Goal: Task Accomplishment & Management: Complete application form

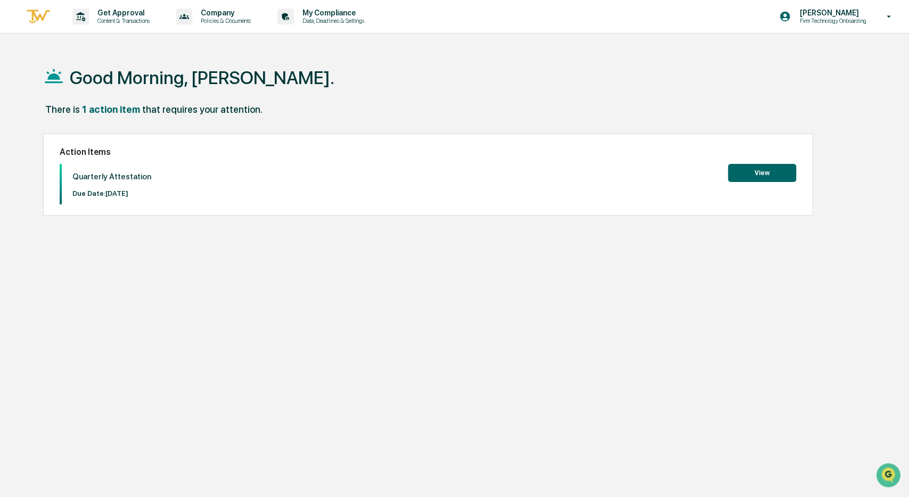
click at [758, 171] on button "View" at bounding box center [762, 173] width 68 height 18
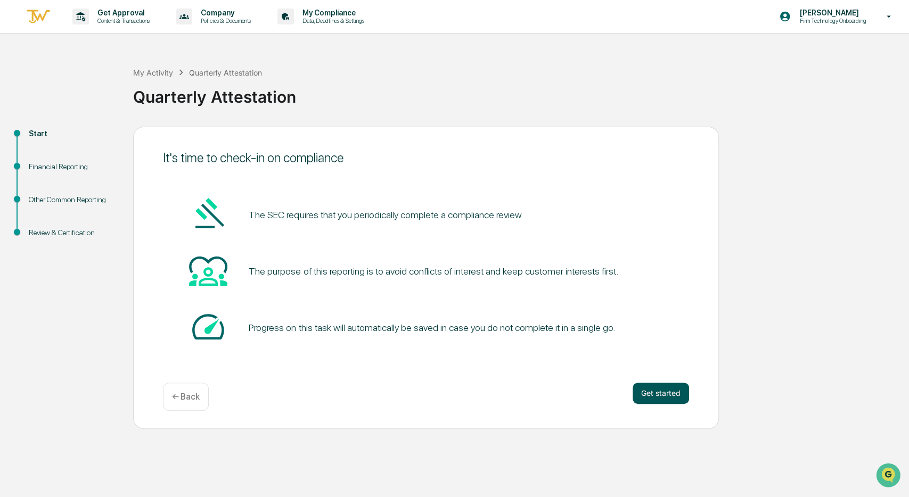
click at [661, 395] on button "Get started" at bounding box center [660, 393] width 56 height 21
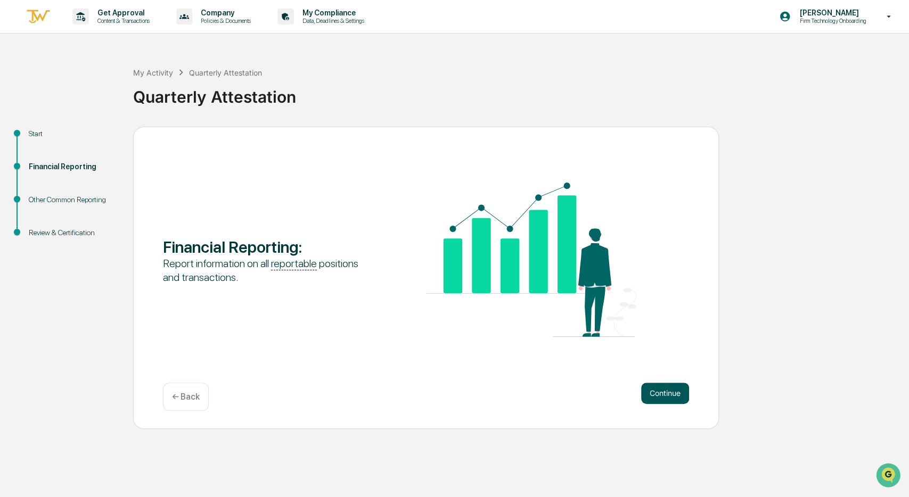
click at [666, 395] on button "Continue" at bounding box center [665, 393] width 48 height 21
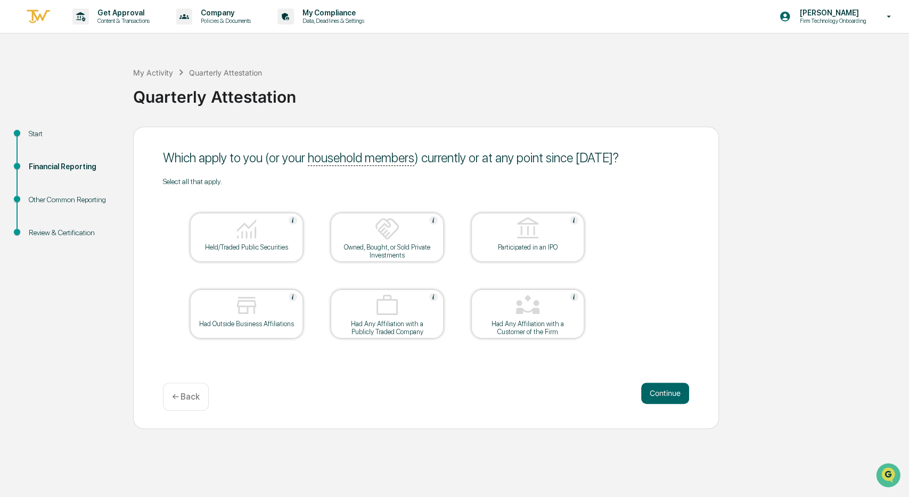
click at [543, 324] on div "Had Any Affiliation with a Customer of the Firm" at bounding box center [528, 328] width 96 height 16
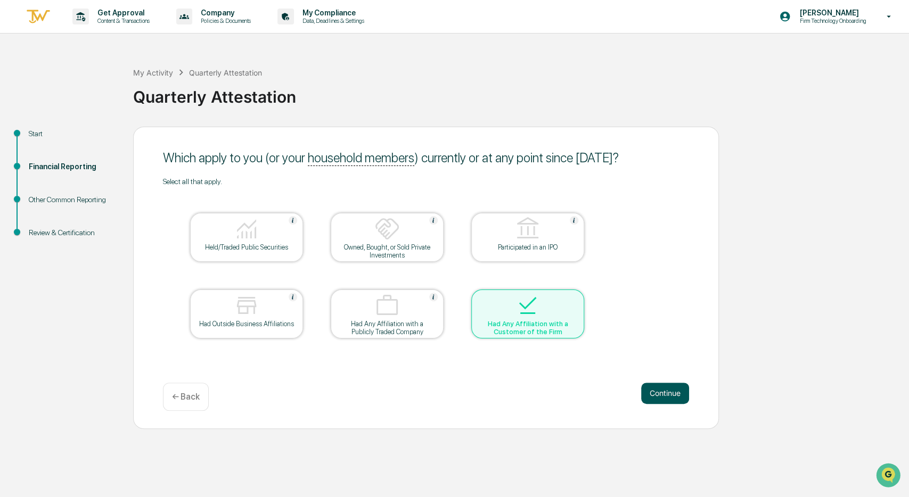
click at [657, 395] on button "Continue" at bounding box center [665, 393] width 48 height 21
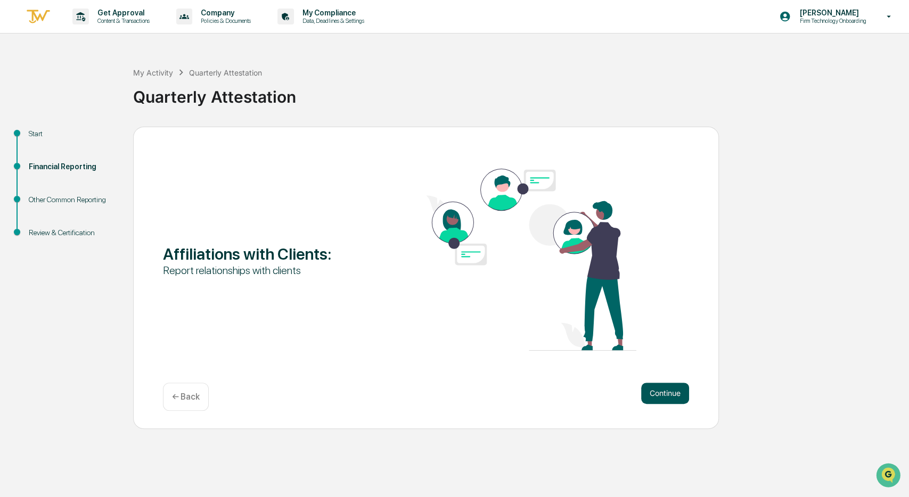
click at [652, 392] on button "Continue" at bounding box center [665, 393] width 48 height 21
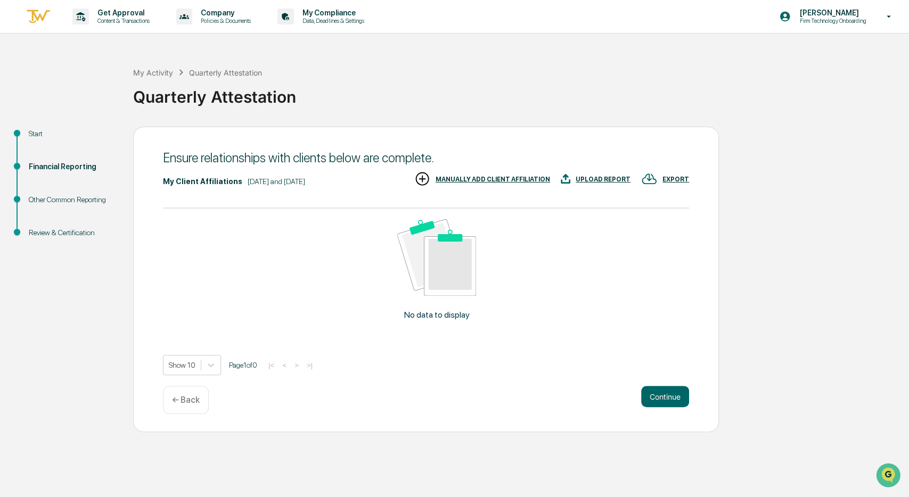
click at [486, 177] on div "MANUALLY ADD CLIENT AFFILIATION" at bounding box center [492, 179] width 114 height 7
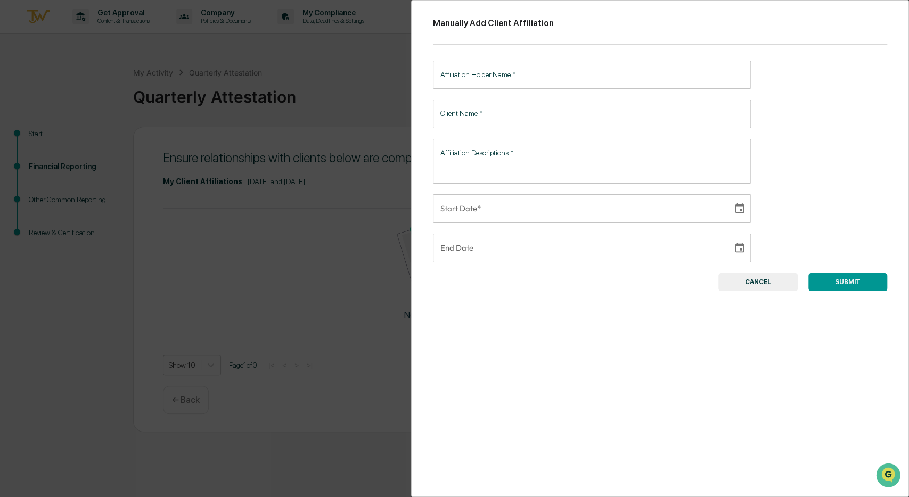
click at [541, 82] on input "Affiliation Holder Name   *" at bounding box center [592, 75] width 318 height 28
click at [747, 274] on button "CANCEL" at bounding box center [757, 282] width 79 height 18
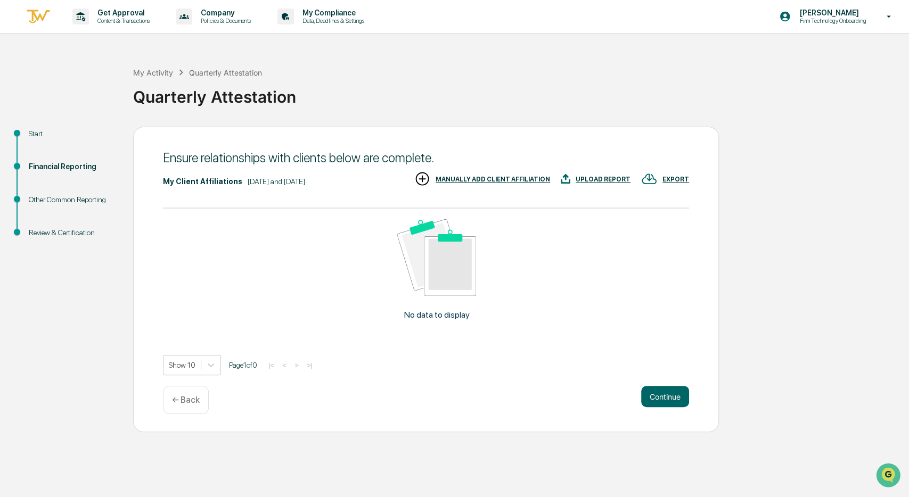
click at [185, 400] on p "← Back" at bounding box center [186, 400] width 28 height 10
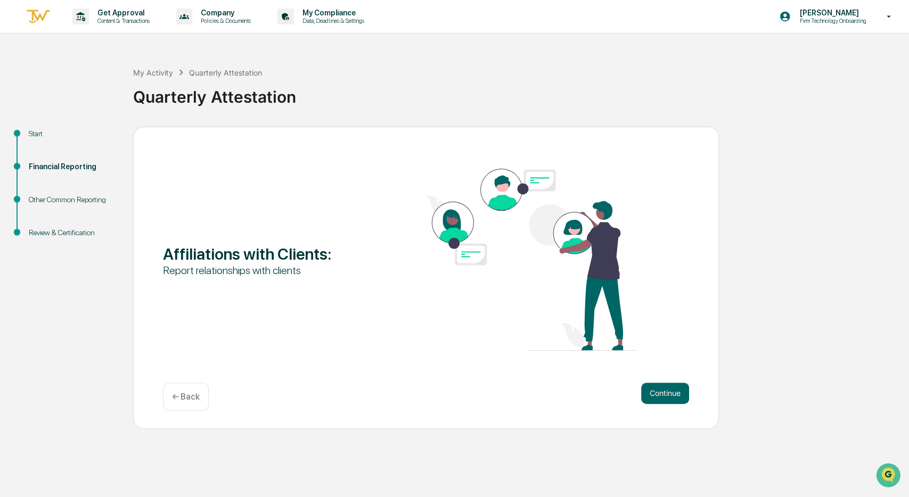
click at [185, 400] on p "← Back" at bounding box center [186, 397] width 28 height 10
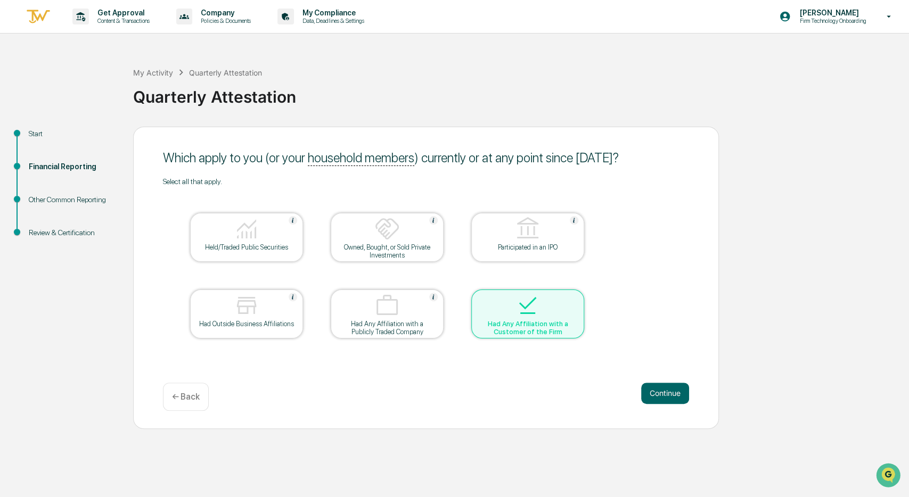
click at [542, 310] on div at bounding box center [527, 306] width 106 height 27
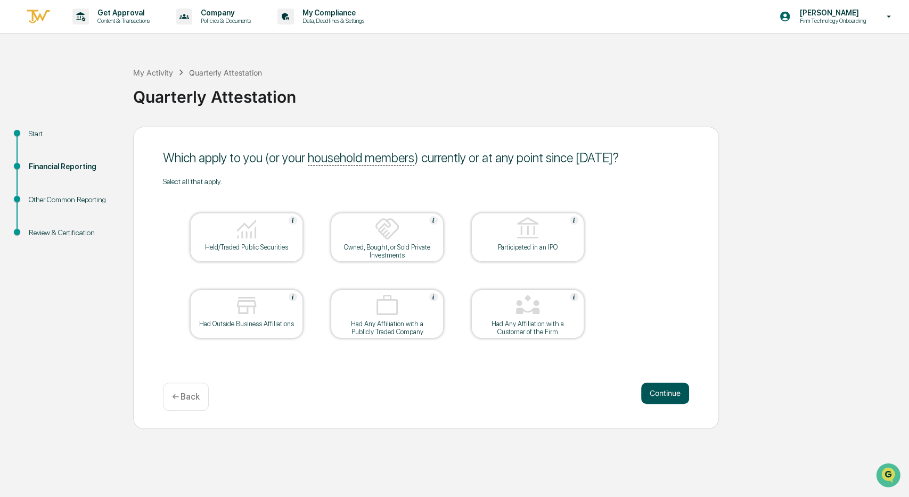
click at [671, 399] on button "Continue" at bounding box center [665, 393] width 48 height 21
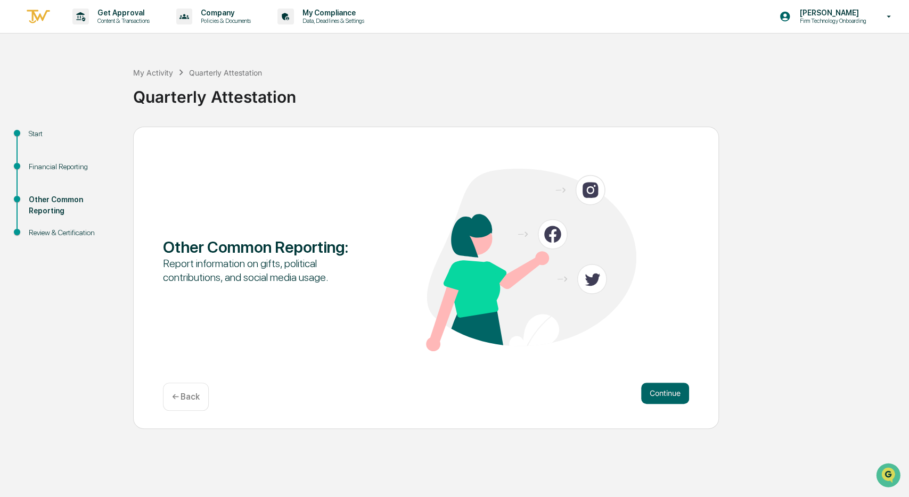
click at [671, 399] on button "Continue" at bounding box center [665, 393] width 48 height 21
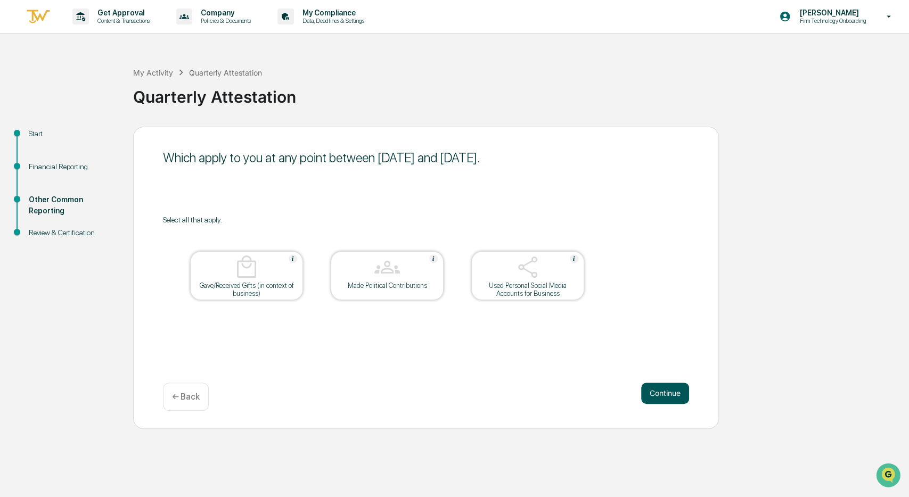
click at [666, 400] on button "Continue" at bounding box center [665, 393] width 48 height 21
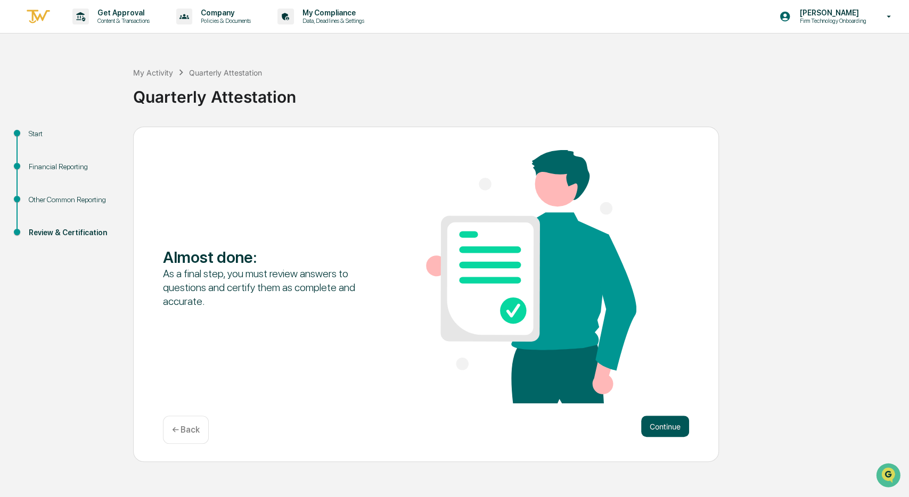
click at [662, 427] on button "Continue" at bounding box center [665, 426] width 48 height 21
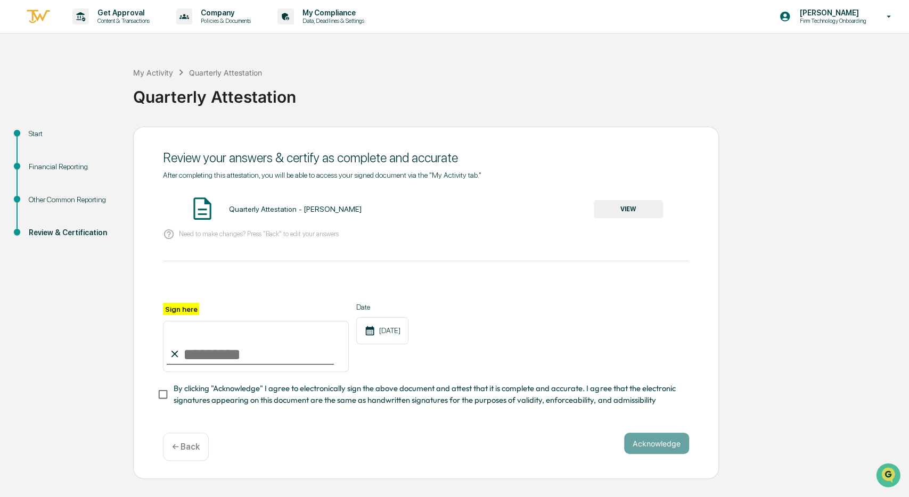
click at [628, 206] on button "VIEW" at bounding box center [627, 209] width 69 height 18
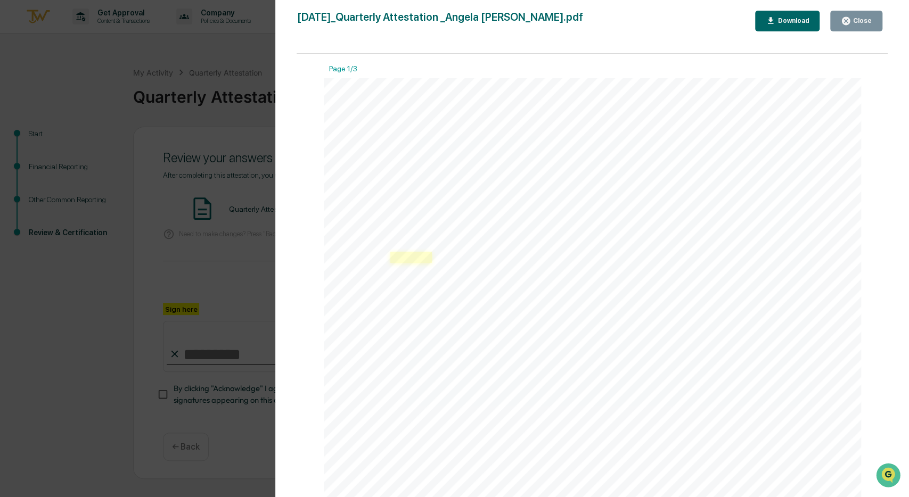
click at [397, 252] on link at bounding box center [411, 257] width 42 height 11
click at [853, 19] on div "Close" at bounding box center [861, 20] width 21 height 7
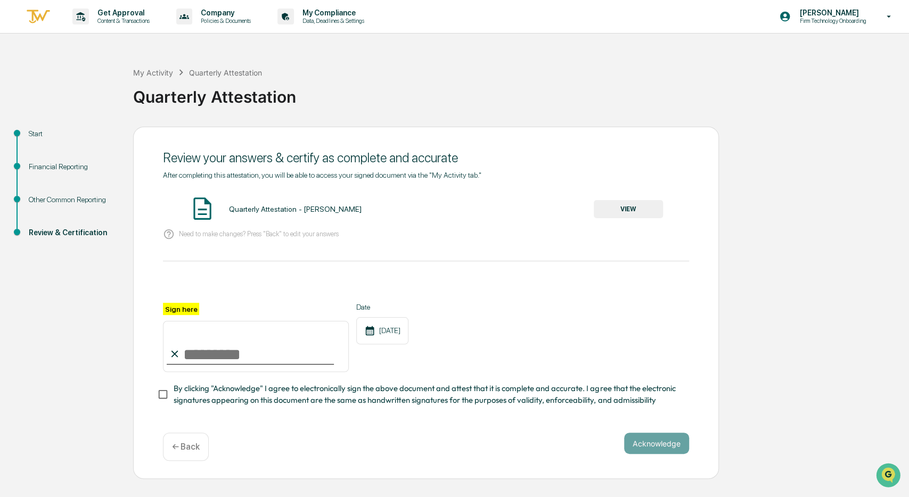
click at [284, 353] on input "Sign here" at bounding box center [256, 346] width 186 height 51
click at [210, 349] on input "Sign here" at bounding box center [256, 346] width 186 height 51
type input "**********"
click at [650, 437] on button "Acknowledge" at bounding box center [656, 443] width 65 height 21
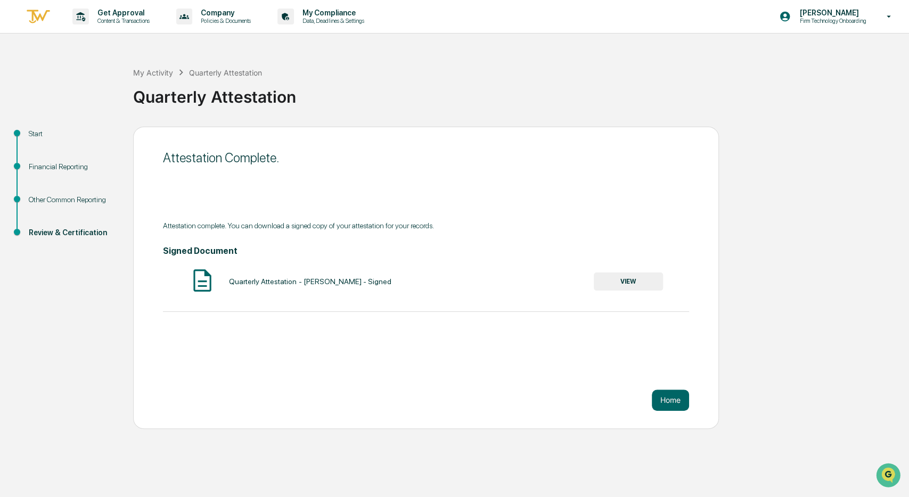
click at [632, 281] on button "VIEW" at bounding box center [627, 282] width 69 height 18
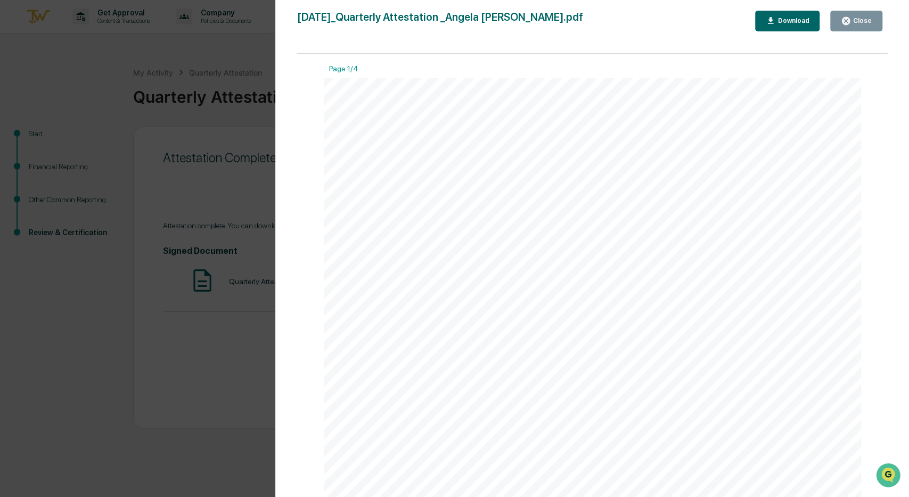
click at [844, 24] on button "Close" at bounding box center [856, 21] width 52 height 21
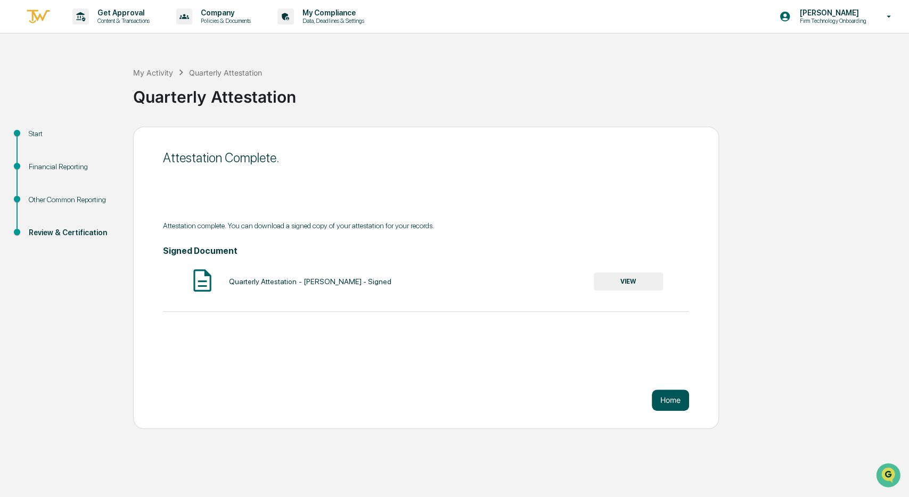
click at [665, 403] on button "Home" at bounding box center [669, 400] width 37 height 21
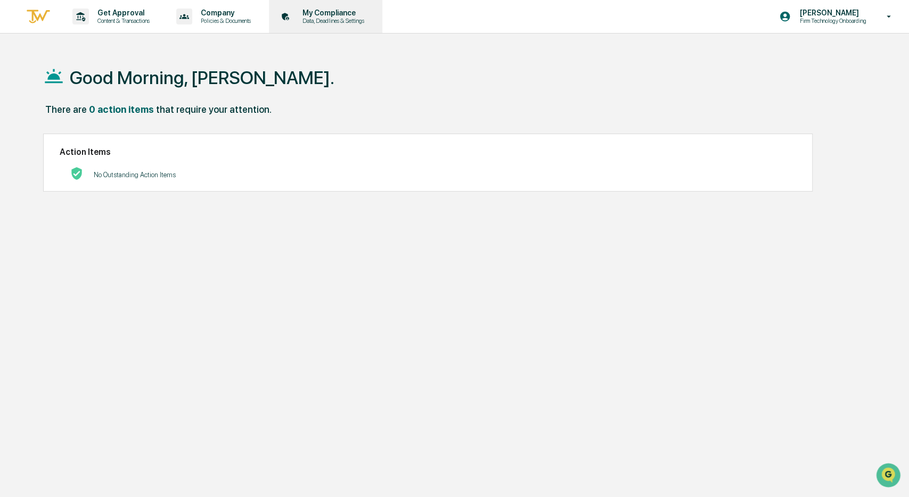
click at [312, 19] on p "Data, Deadlines & Settings" at bounding box center [332, 20] width 76 height 7
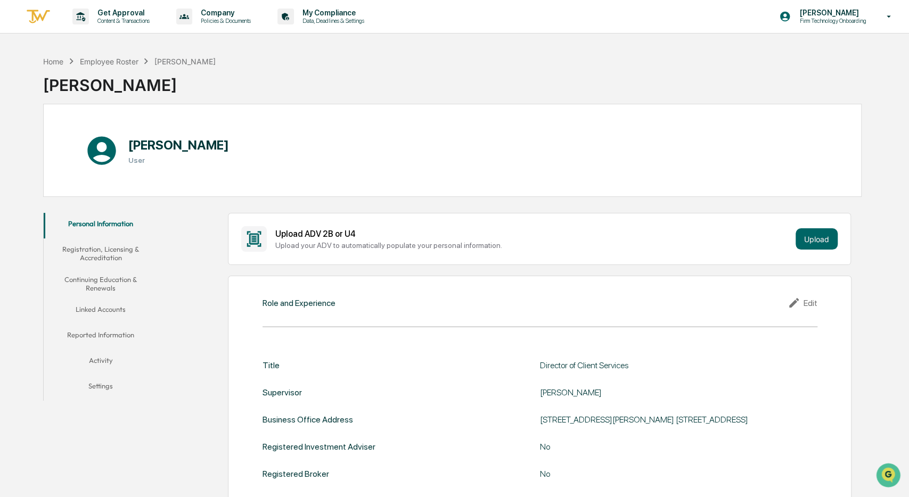
click at [131, 244] on button "Registration, Licensing & Accreditation" at bounding box center [101, 253] width 114 height 30
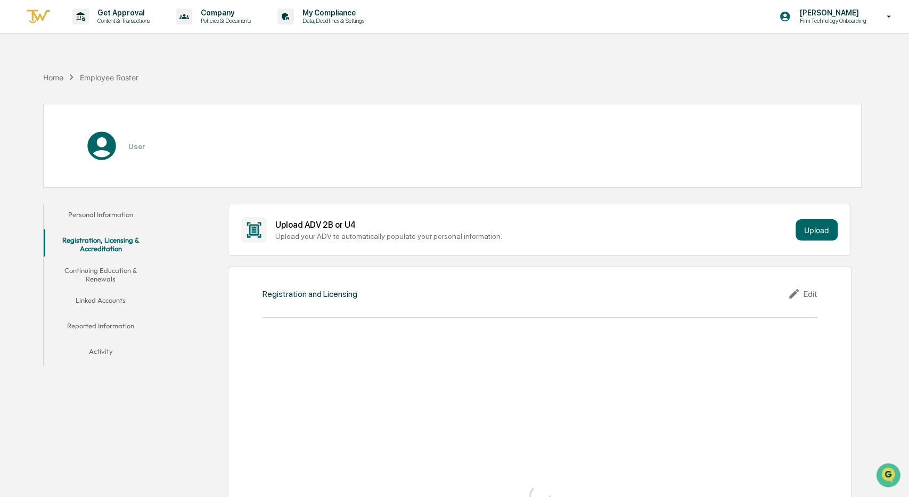
click at [127, 262] on button "Continuing Education & Renewals" at bounding box center [101, 275] width 114 height 30
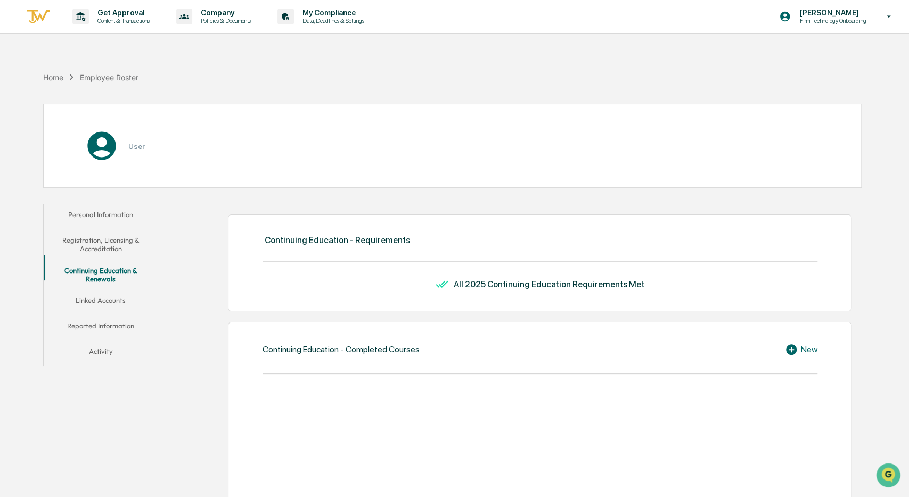
click at [112, 290] on button "Linked Accounts" at bounding box center [101, 303] width 114 height 26
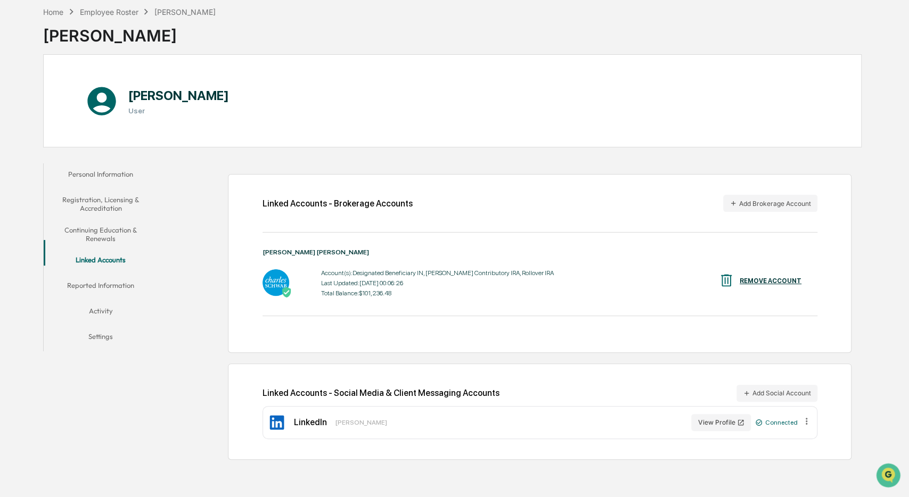
scroll to position [50, 0]
click at [104, 274] on button "Reported Information" at bounding box center [101, 287] width 114 height 26
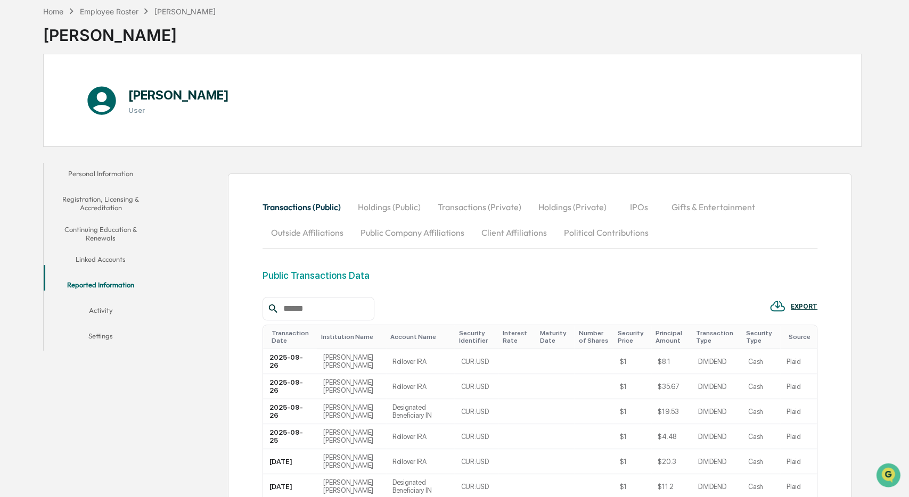
click at [100, 300] on button "Activity" at bounding box center [101, 313] width 114 height 26
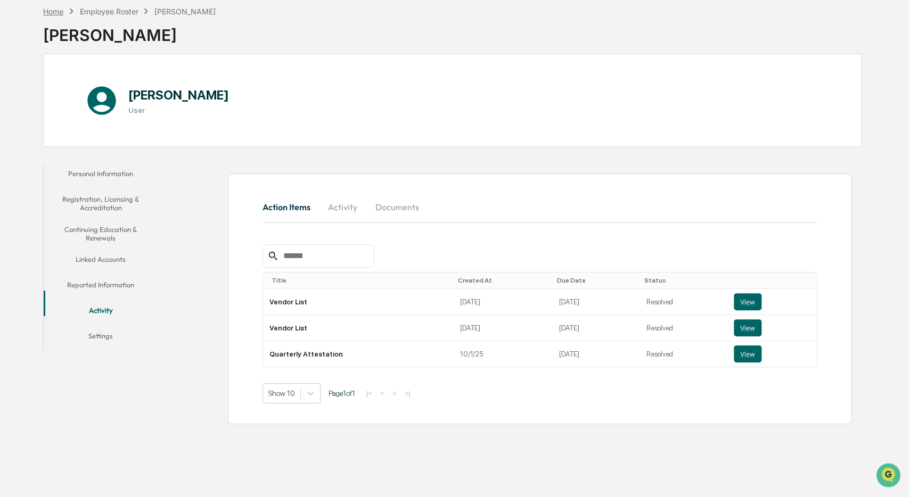
click at [46, 8] on div "Home" at bounding box center [53, 11] width 20 height 9
